Goal: Check status

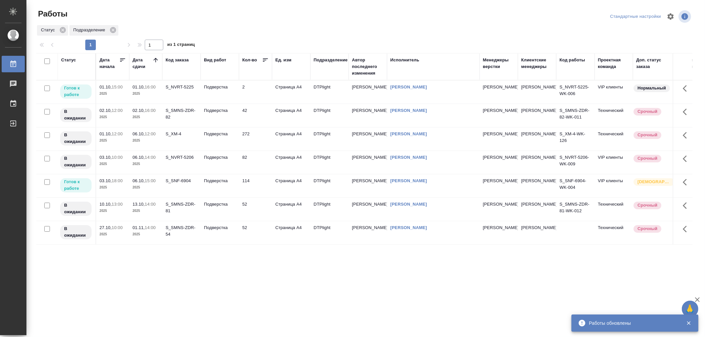
click at [222, 91] on td "Подверстка" at bounding box center [219, 92] width 38 height 23
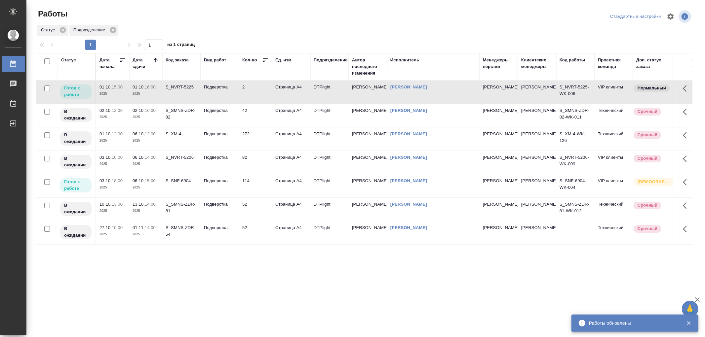
click at [222, 91] on td "Подверстка" at bounding box center [219, 92] width 38 height 23
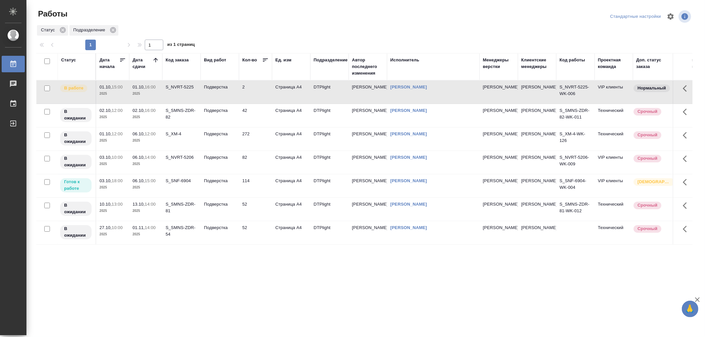
click at [225, 190] on td "Подверстка" at bounding box center [219, 185] width 38 height 23
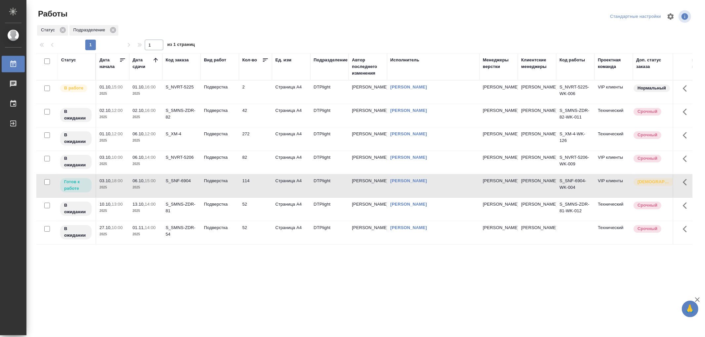
click at [225, 190] on td "Подверстка" at bounding box center [219, 185] width 38 height 23
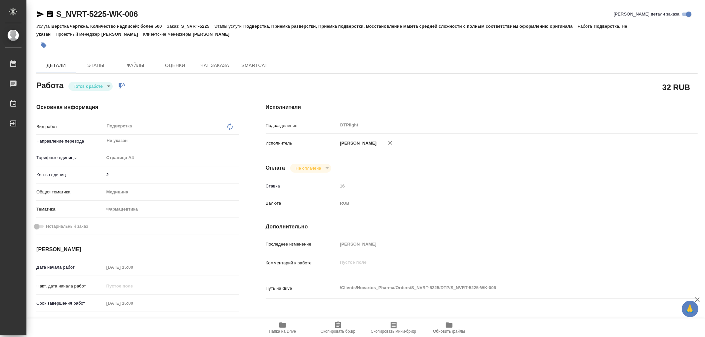
type textarea "x"
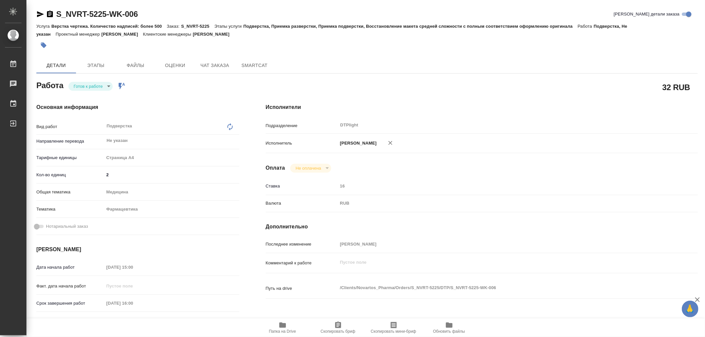
type textarea "x"
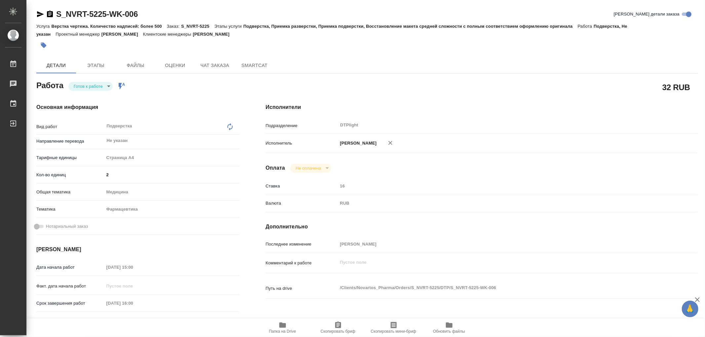
type textarea "x"
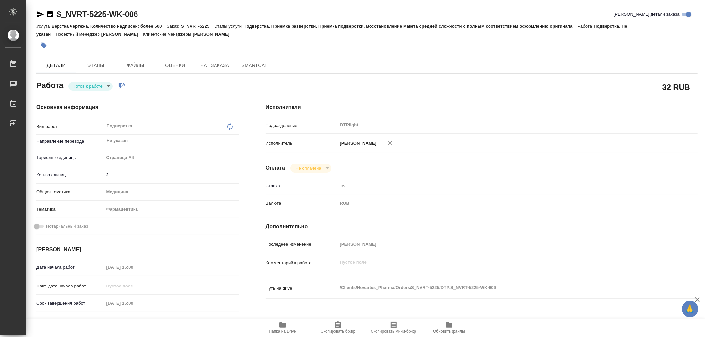
type textarea "x"
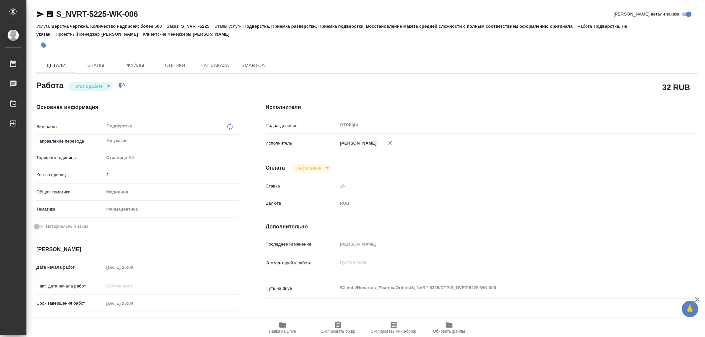
click at [281, 328] on icon "button" at bounding box center [282, 325] width 8 height 8
type textarea "x"
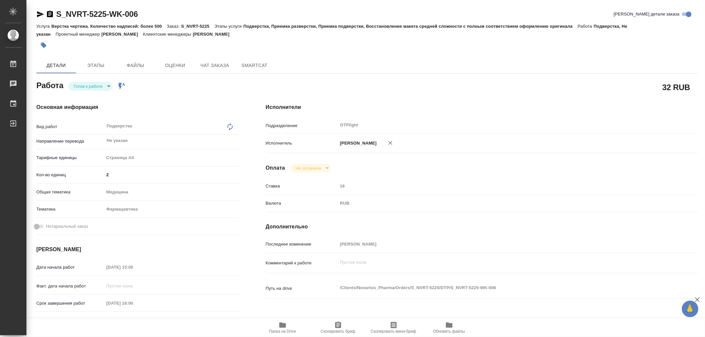
type textarea "x"
click at [215, 58] on button "Чат заказа" at bounding box center [215, 65] width 40 height 16
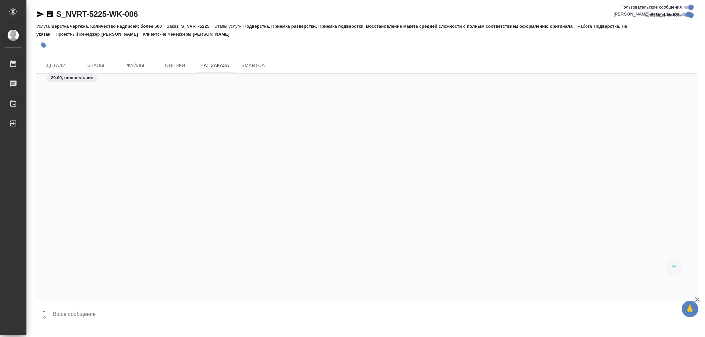
scroll to position [21827, 0]
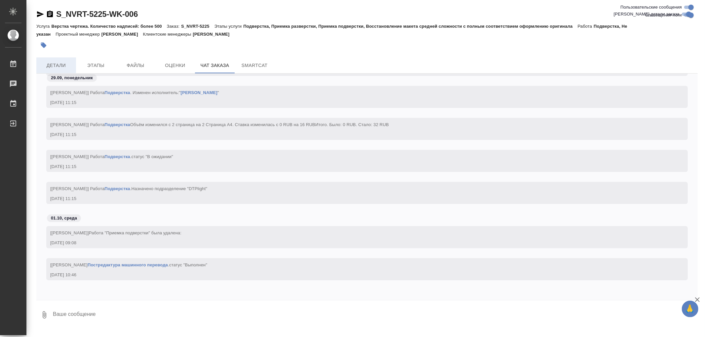
click at [54, 67] on span "Детали" at bounding box center [56, 65] width 32 height 8
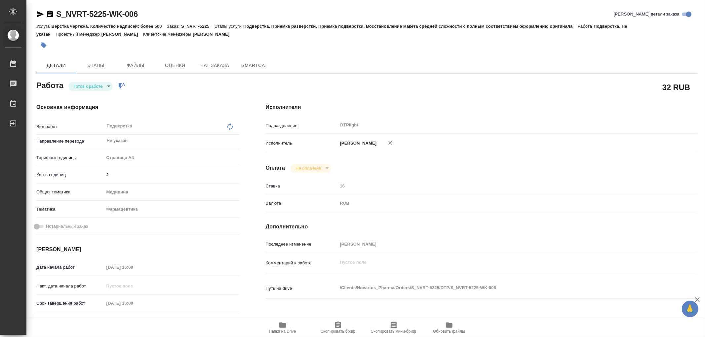
type textarea "x"
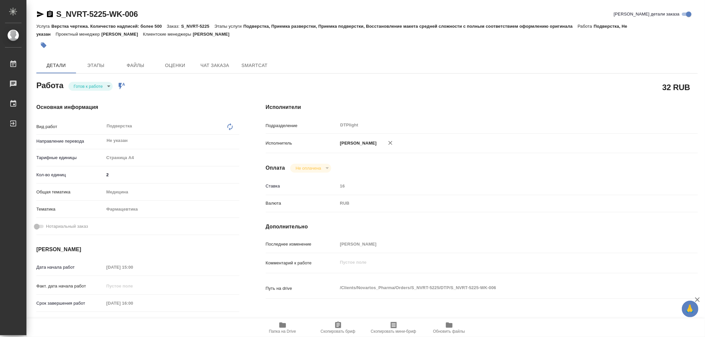
type textarea "x"
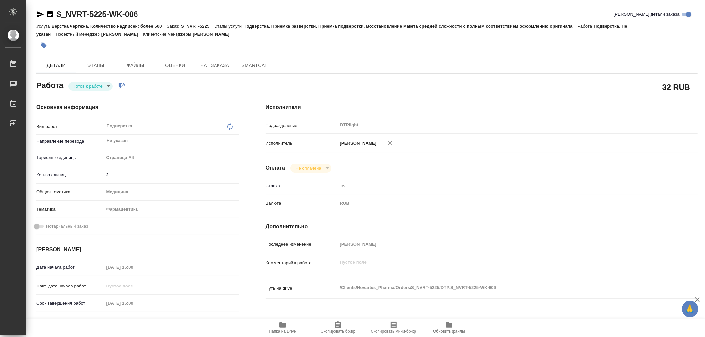
click at [91, 89] on body "🙏 .cls-1 fill:#fff; AWATERA Работы 0 Чаты График Выйти S_NVRT-5225-WK-006 Кратк…" at bounding box center [352, 168] width 705 height 337
type textarea "x"
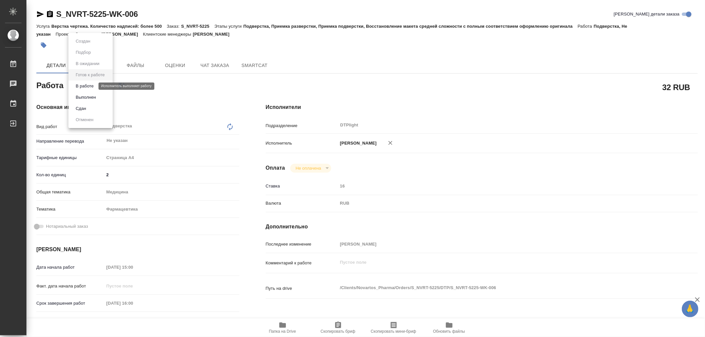
type textarea "x"
click at [90, 89] on button "В работе" at bounding box center [85, 86] width 22 height 7
type textarea "x"
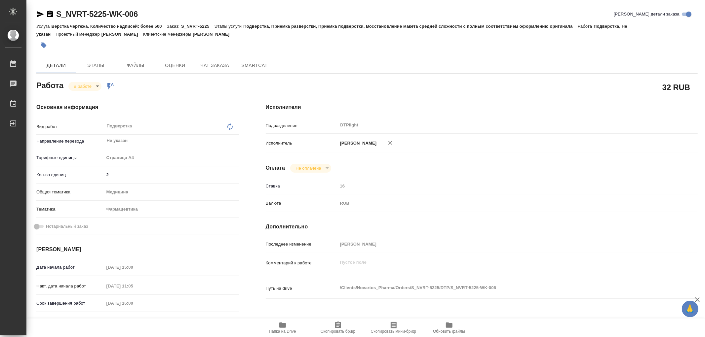
type textarea "x"
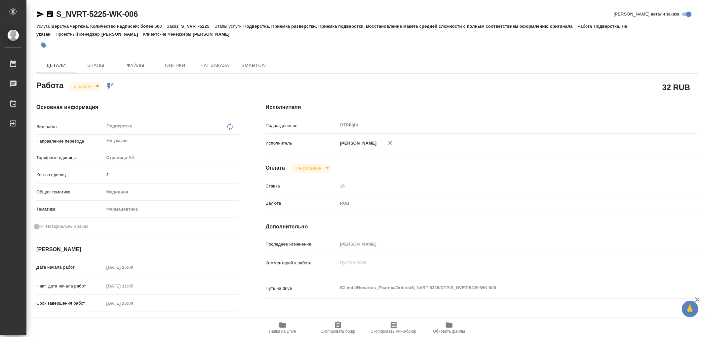
type textarea "x"
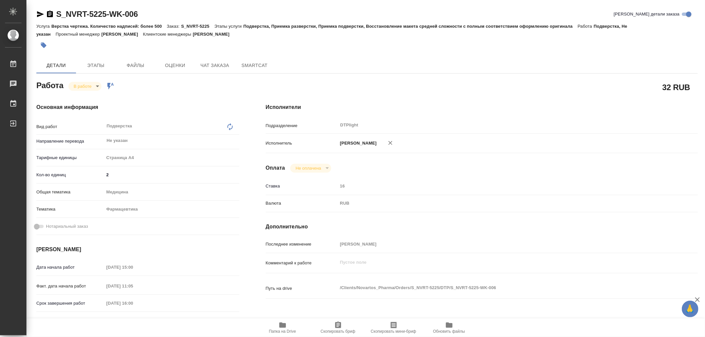
type textarea "x"
click at [284, 323] on icon "button" at bounding box center [282, 325] width 8 height 8
click at [281, 325] on icon "button" at bounding box center [282, 325] width 7 height 5
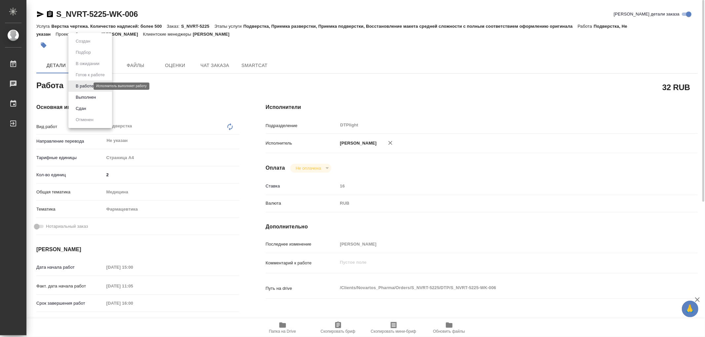
click at [87, 86] on body "🙏 .cls-1 fill:#fff; AWATERA Работы 0 Чаты График Выйти S_NVRT-5225-WK-006 Кратк…" at bounding box center [352, 168] width 705 height 337
click at [85, 96] on button "Выполнен" at bounding box center [86, 97] width 24 height 7
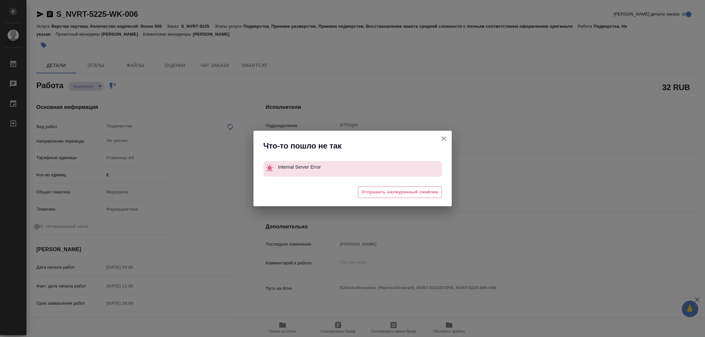
type textarea "x"
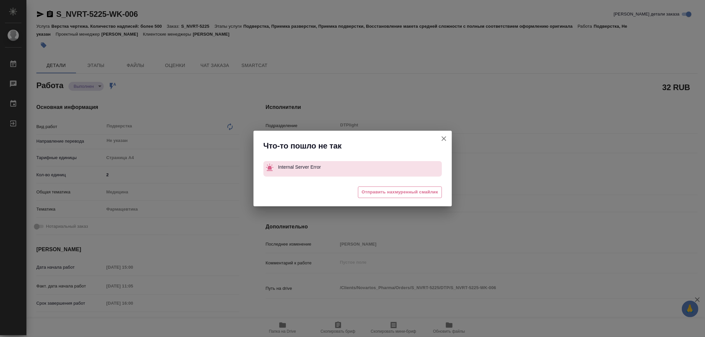
type textarea "x"
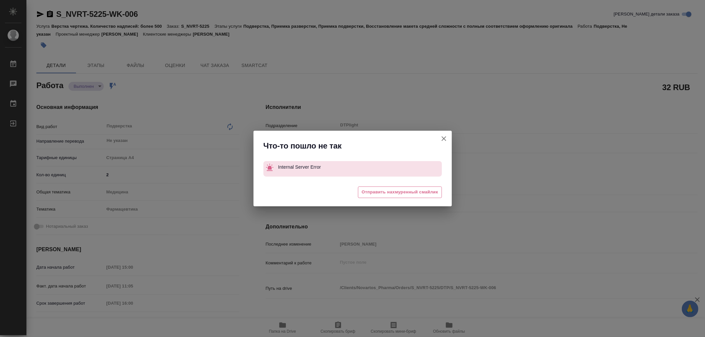
type textarea "x"
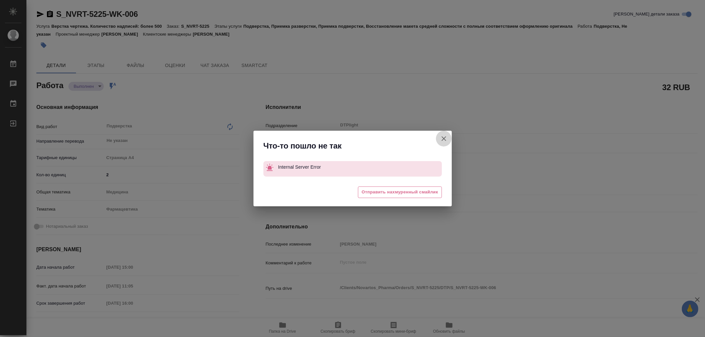
click at [446, 140] on icon "button" at bounding box center [444, 139] width 8 height 8
type textarea "x"
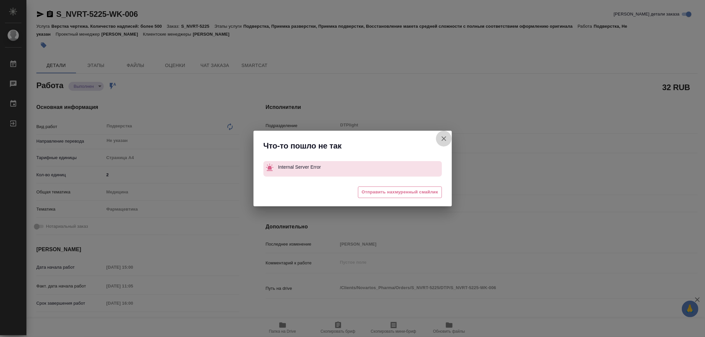
type textarea "x"
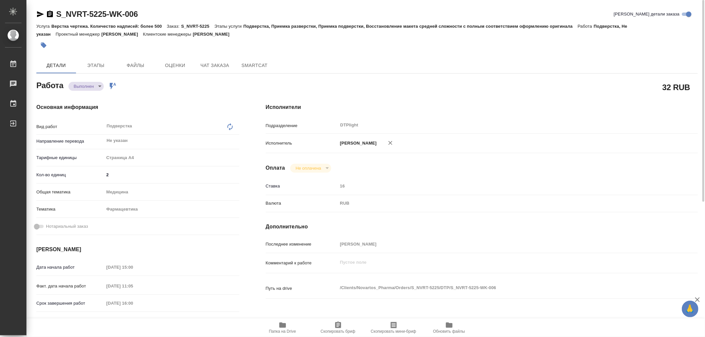
type textarea "x"
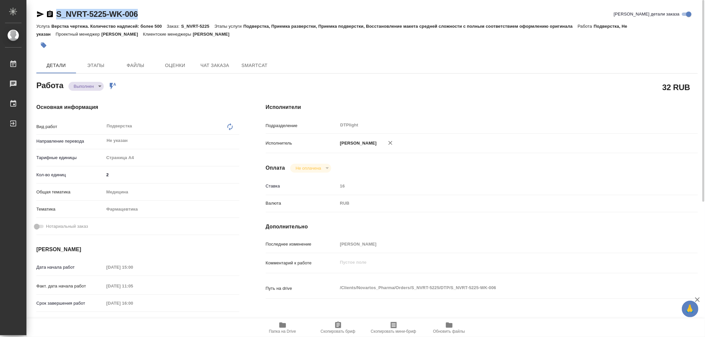
drag, startPoint x: 151, startPoint y: 17, endPoint x: 55, endPoint y: 12, distance: 95.9
click at [55, 12] on div "S_NVRT-5225-WK-006 Кратко детали заказа" at bounding box center [366, 14] width 661 height 11
copy link "S_NVRT-5225-WK-006"
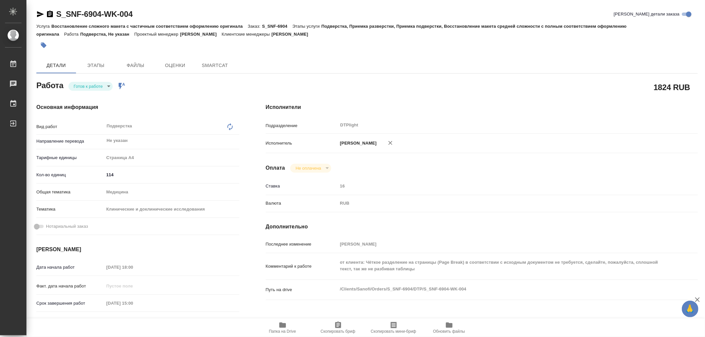
type textarea "x"
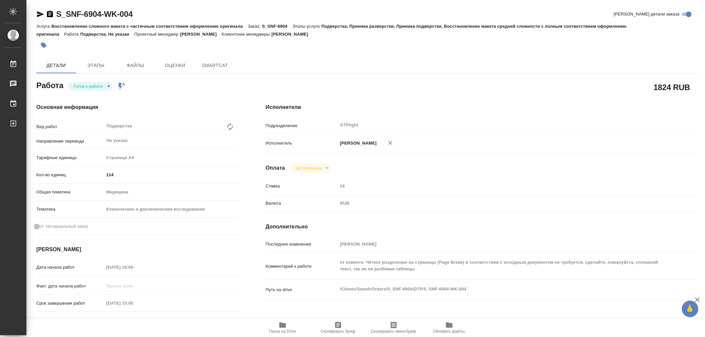
type textarea "x"
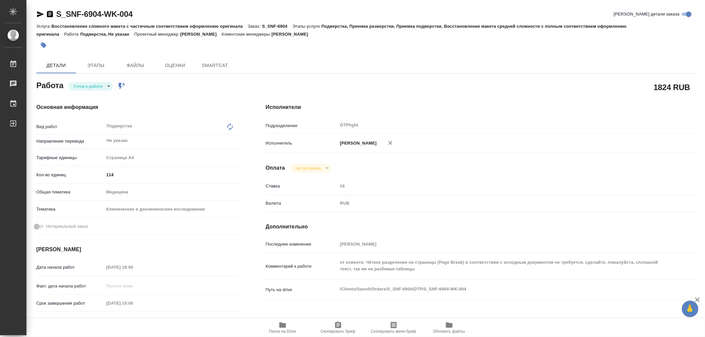
type textarea "x"
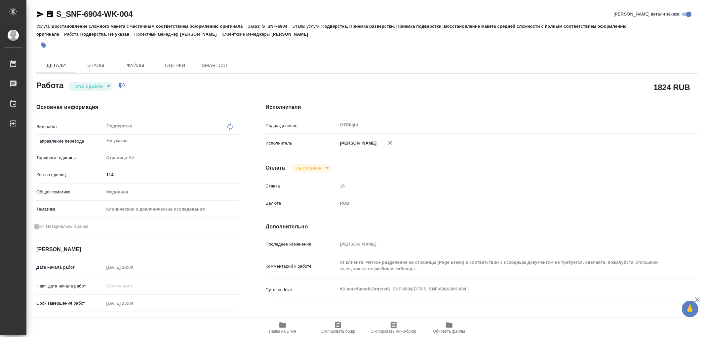
type textarea "x"
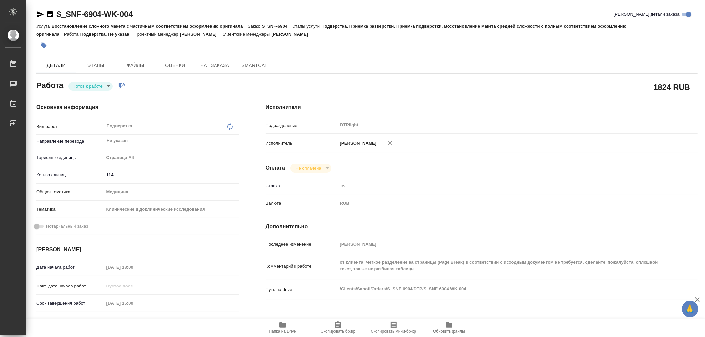
type textarea "x"
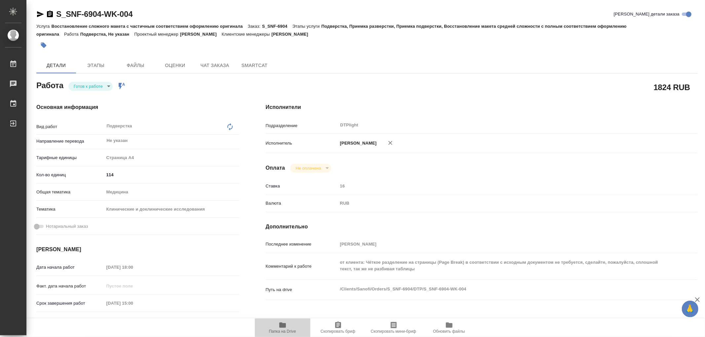
click at [289, 328] on span "Папка на Drive" at bounding box center [283, 327] width 48 height 13
type textarea "x"
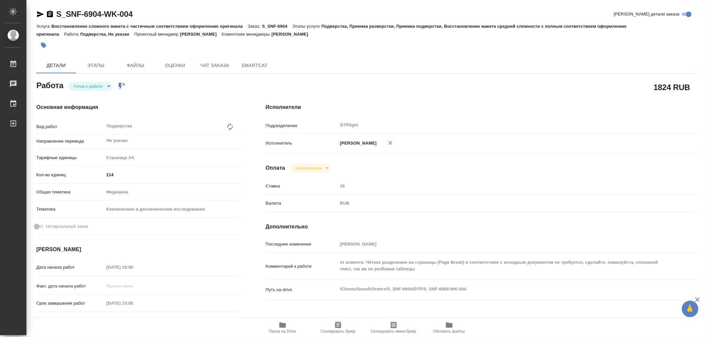
type textarea "x"
click at [289, 328] on span "Папка на Drive" at bounding box center [283, 327] width 48 height 13
click at [42, 15] on icon "button" at bounding box center [40, 14] width 7 height 6
click at [220, 64] on span "Чат заказа" at bounding box center [215, 65] width 32 height 8
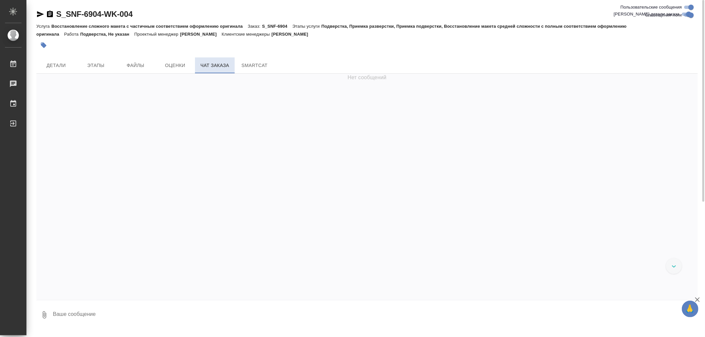
scroll to position [13677, 0]
